Goal: Find specific page/section: Find specific page/section

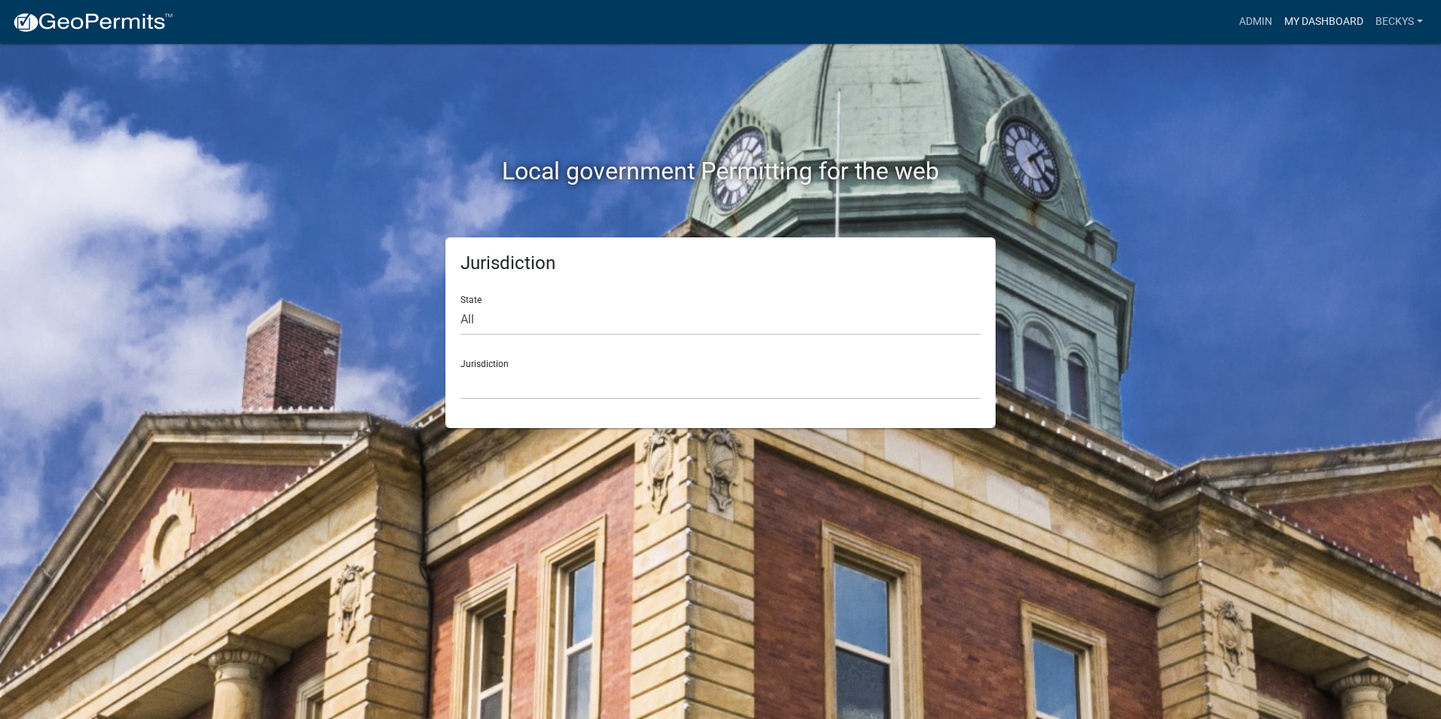
click at [1289, 20] on link "My Dashboard" at bounding box center [1323, 22] width 91 height 29
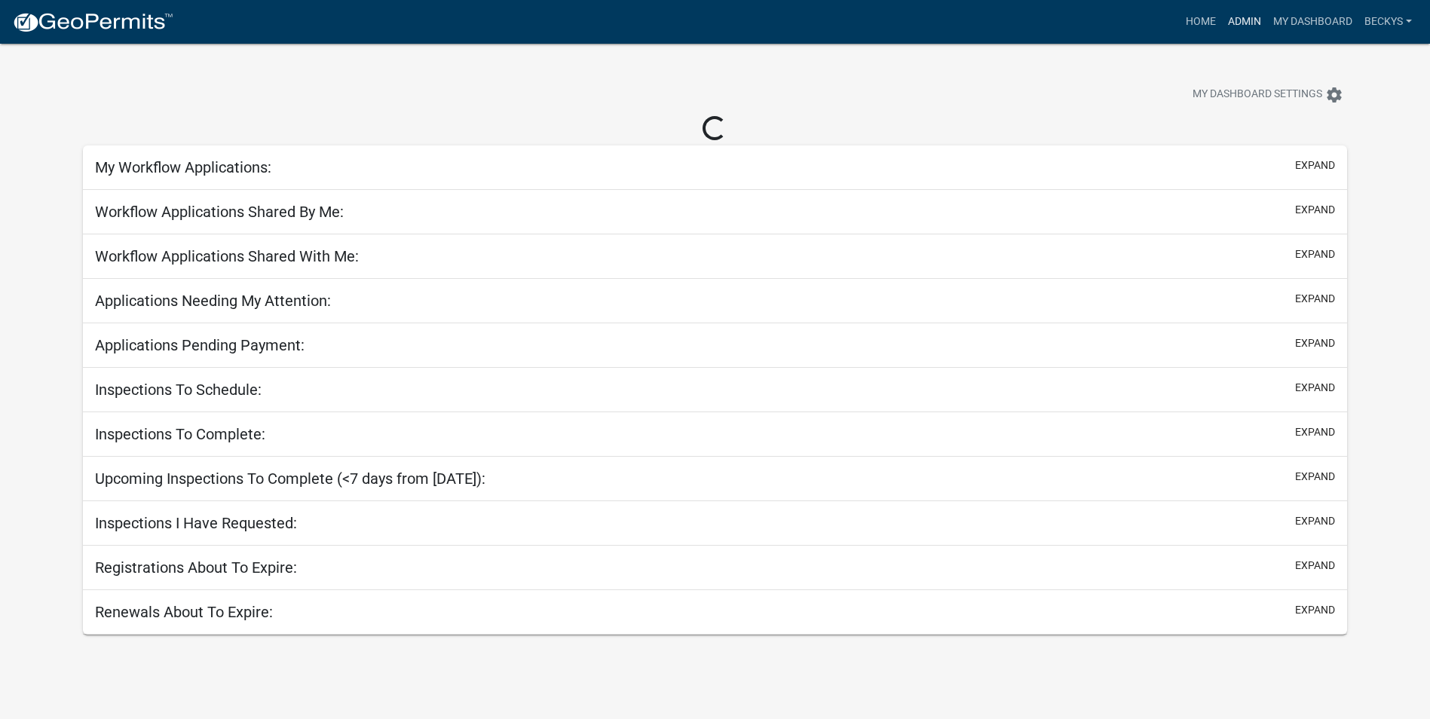
click at [1255, 25] on link "Admin" at bounding box center [1244, 22] width 45 height 29
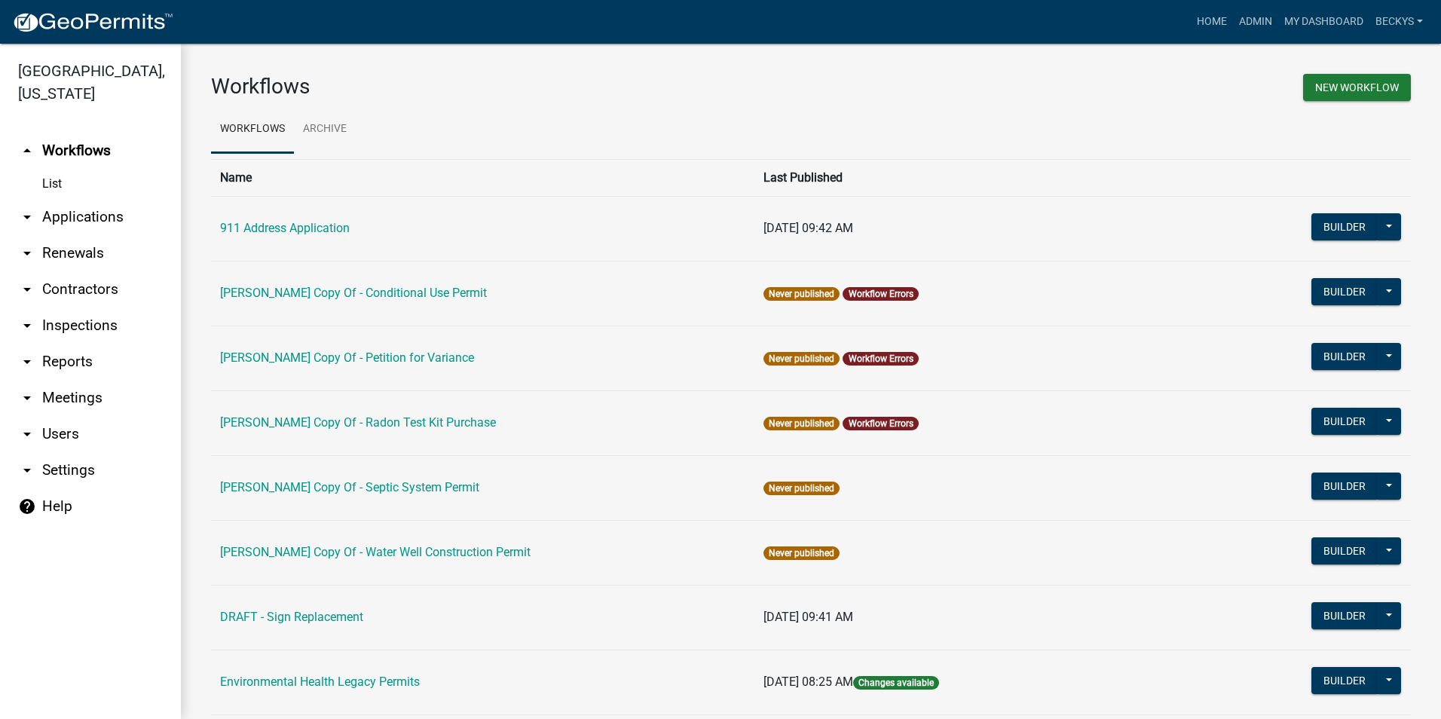
click at [60, 199] on link "arrow_drop_down Applications" at bounding box center [90, 217] width 181 height 36
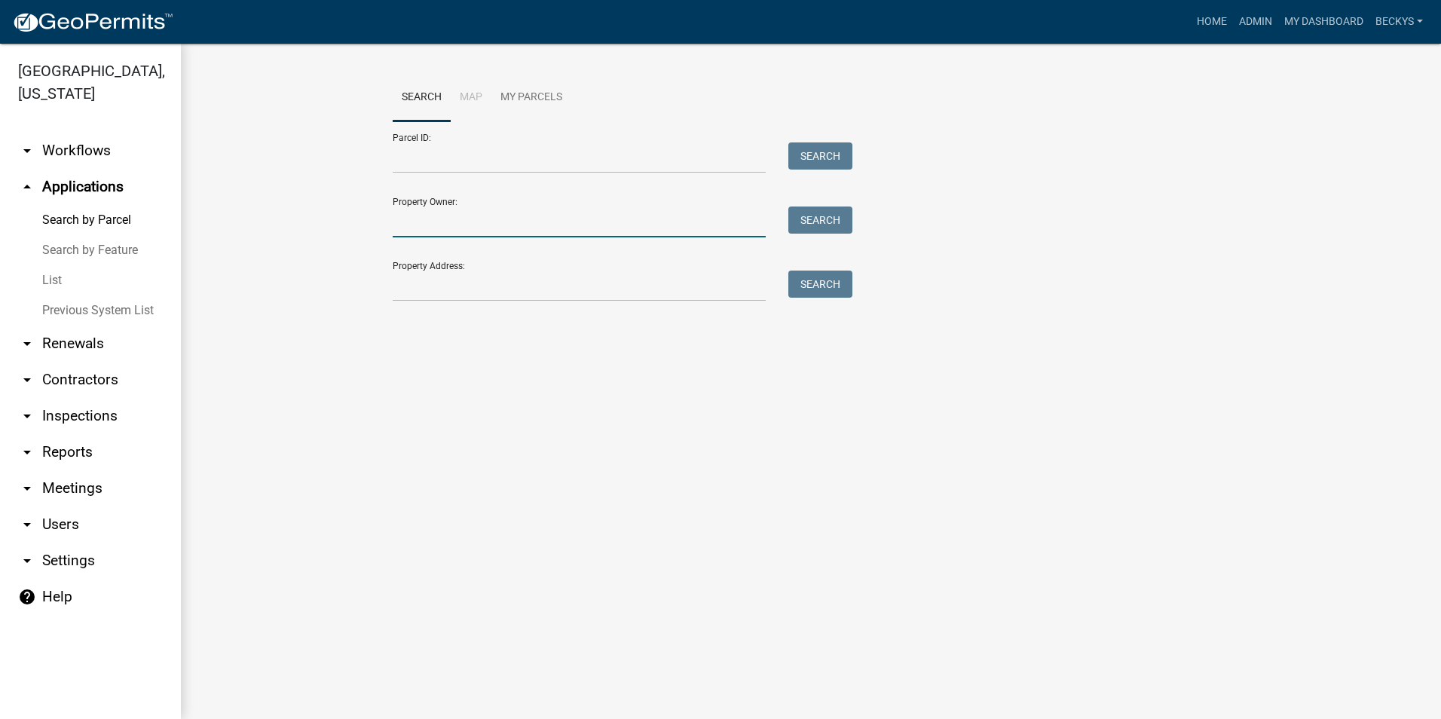
click at [394, 225] on input "Property Owner:" at bounding box center [579, 221] width 373 height 31
click at [420, 214] on input "Property Owner:" at bounding box center [579, 221] width 373 height 31
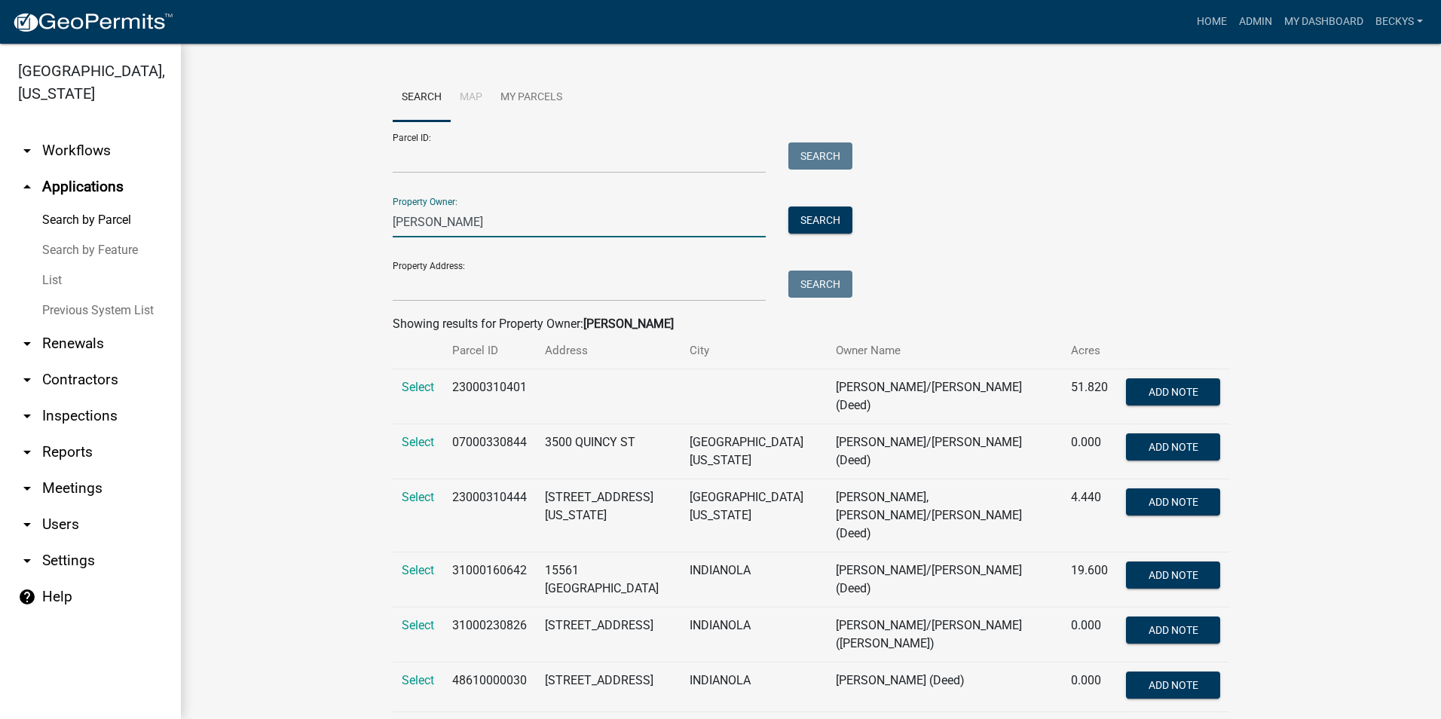
type input "Streeter"
click at [413, 718] on span "Select" at bounding box center [418, 730] width 32 height 14
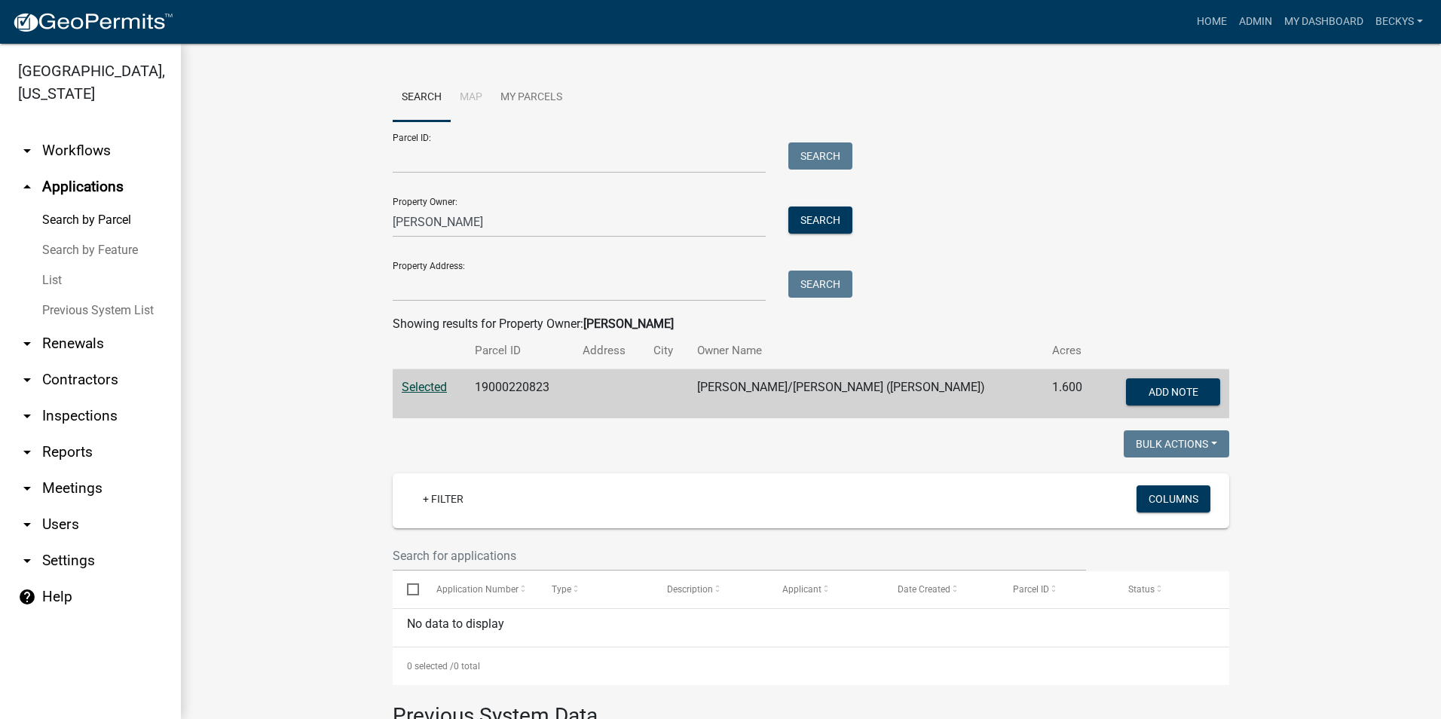
click at [421, 378] on td "Selected" at bounding box center [429, 394] width 73 height 50
click at [419, 381] on span "Selected" at bounding box center [424, 387] width 45 height 14
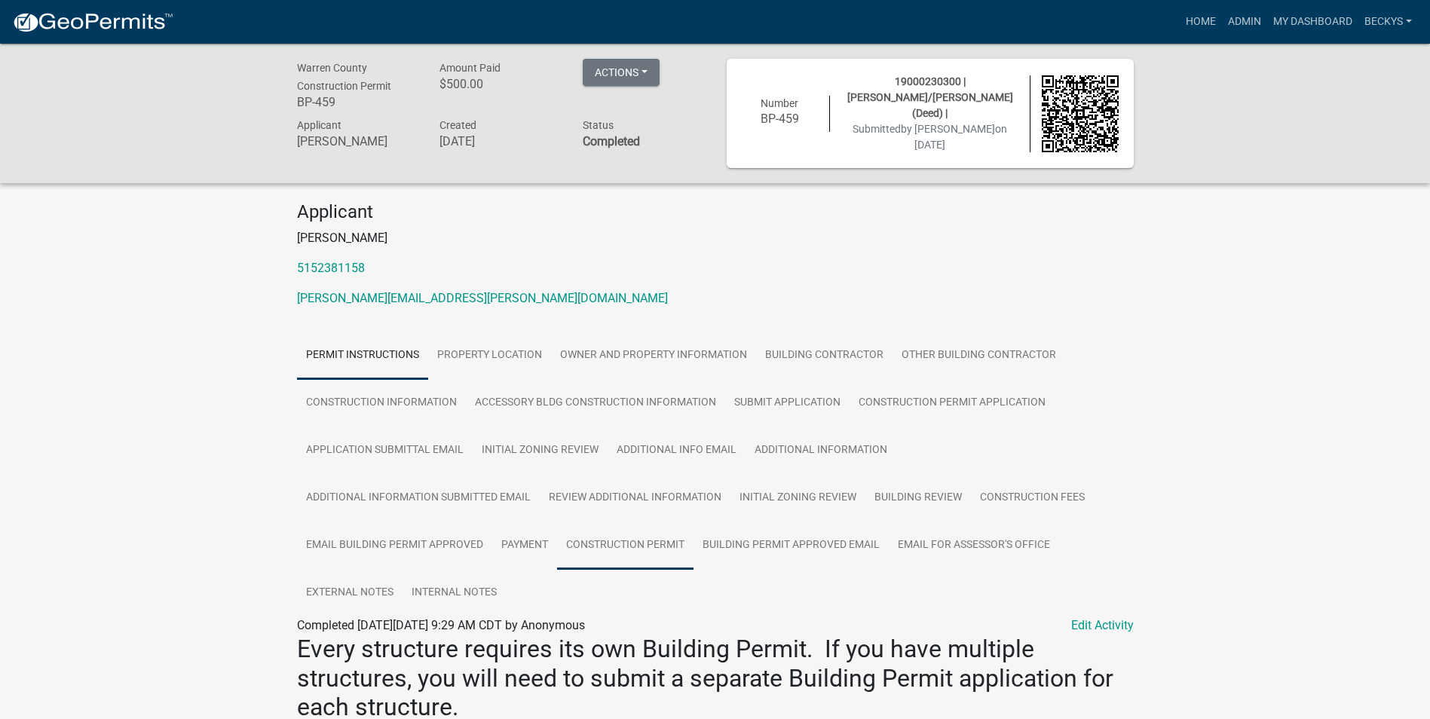
click at [596, 545] on link "Construction Permit" at bounding box center [625, 545] width 136 height 48
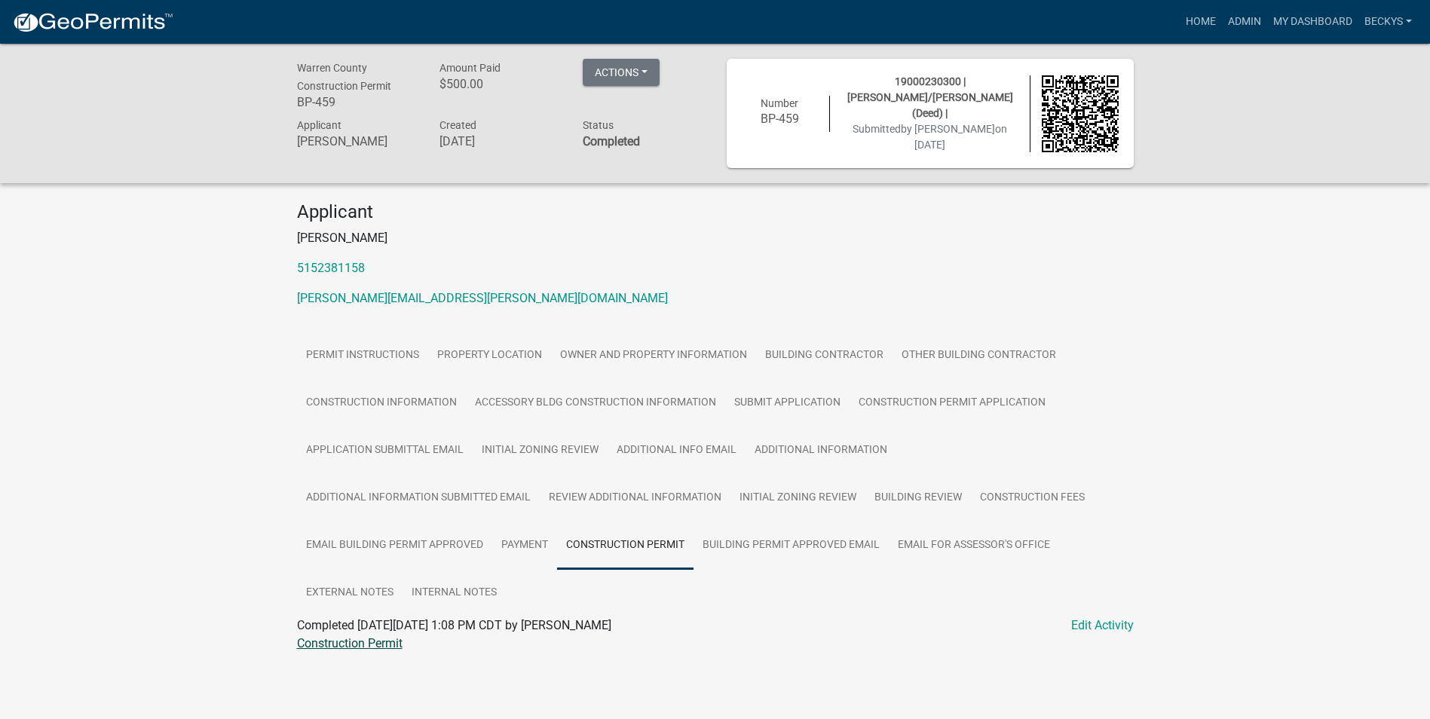
click at [382, 638] on link "Construction Permit" at bounding box center [350, 643] width 106 height 14
